Goal: Obtain resource: Download file/media

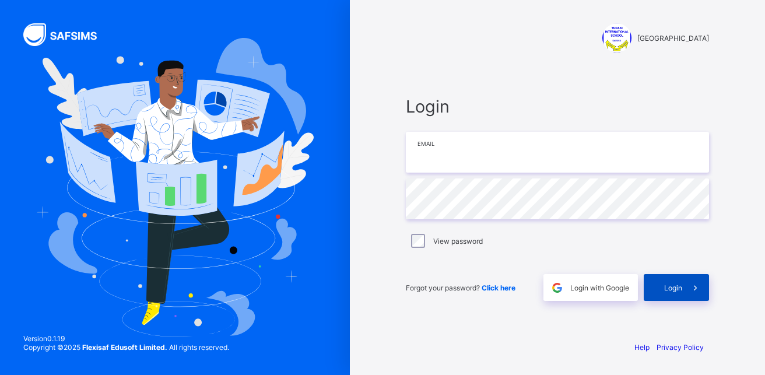
type input "**********"
click at [671, 286] on span "Login" at bounding box center [673, 287] width 18 height 9
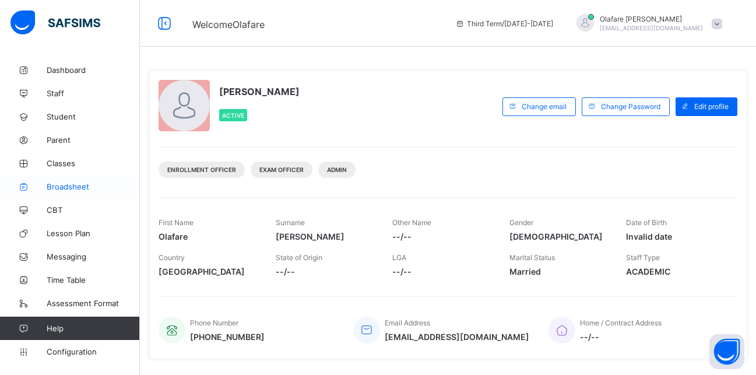
click at [67, 183] on span "Broadsheet" at bounding box center [93, 186] width 93 height 9
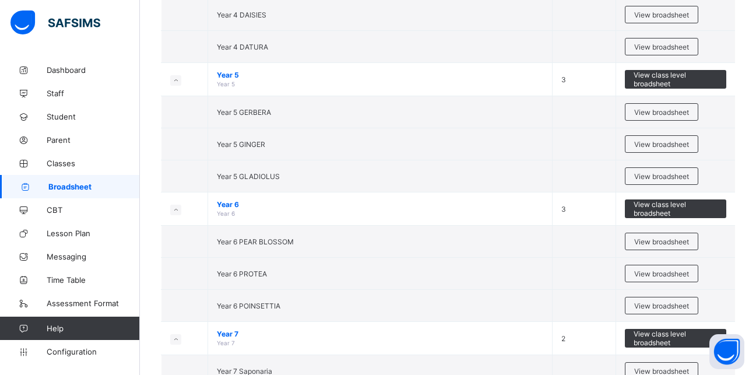
scroll to position [604, 0]
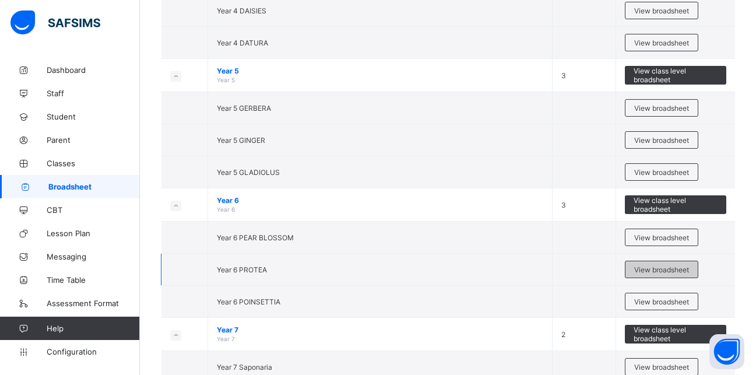
click at [659, 272] on span "View broadsheet" at bounding box center [661, 269] width 55 height 9
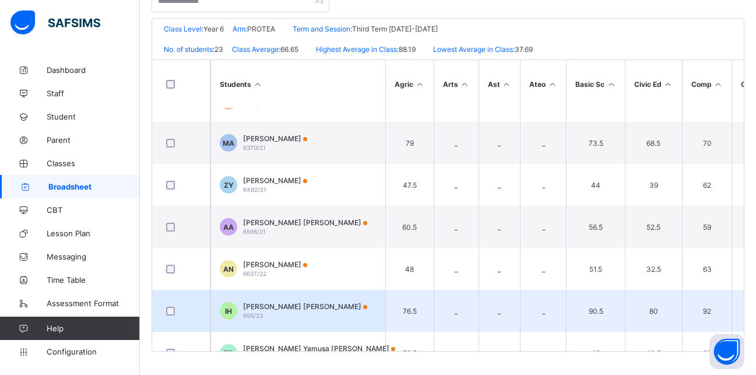
scroll to position [552, 0]
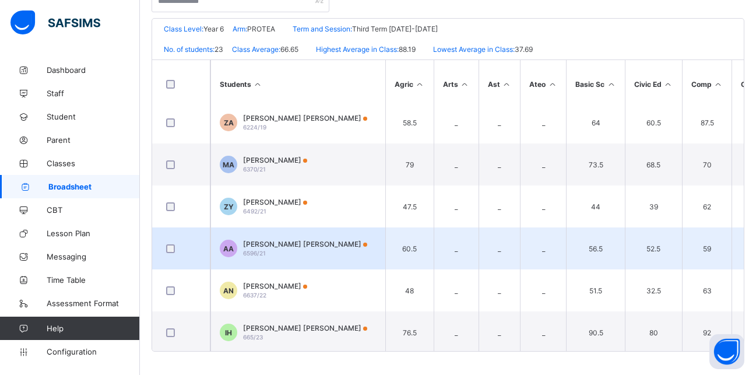
click at [290, 240] on span "[PERSON_NAME] [PERSON_NAME]" at bounding box center [305, 244] width 124 height 9
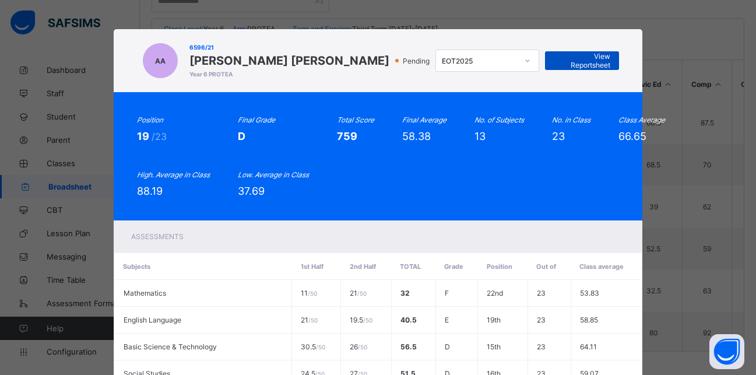
click at [569, 59] on span "View Reportsheet" at bounding box center [582, 60] width 57 height 17
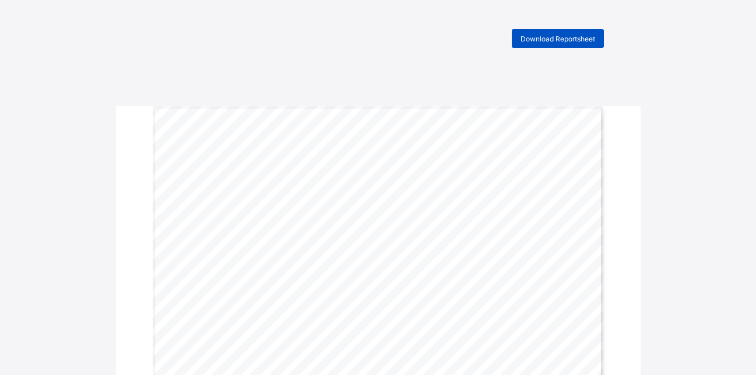
click at [556, 40] on span "Download Reportsheet" at bounding box center [557, 38] width 75 height 9
